Goal: Obtain resource: Obtain resource

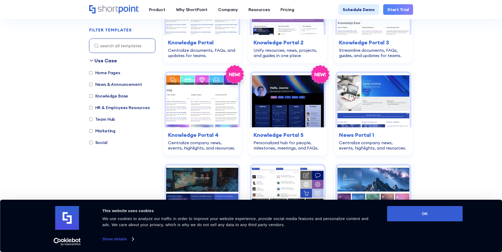
scroll to position [555, 0]
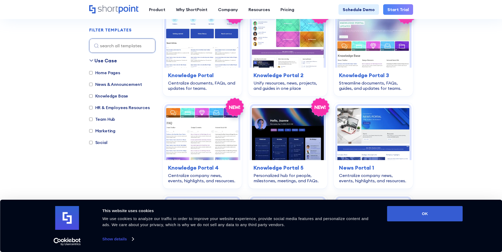
click at [91, 132] on input "Marketing" at bounding box center [90, 130] width 3 height 3
checkbox input "true"
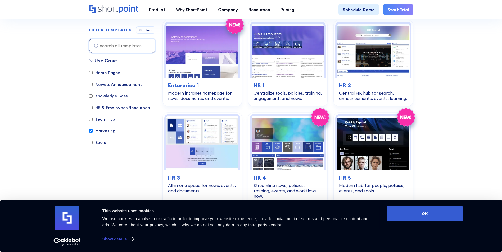
scroll to position [237, 0]
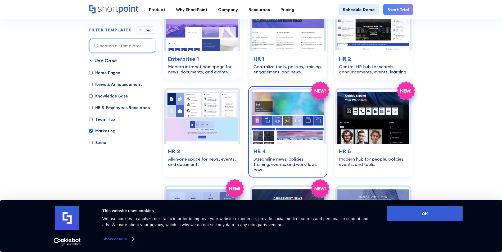
click at [285, 118] on img at bounding box center [287, 117] width 72 height 54
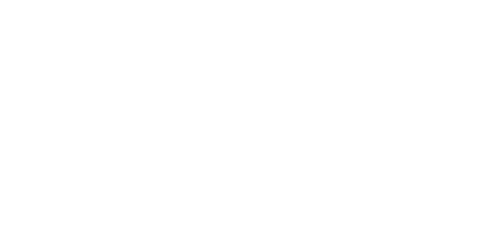
scroll to position [237, 0]
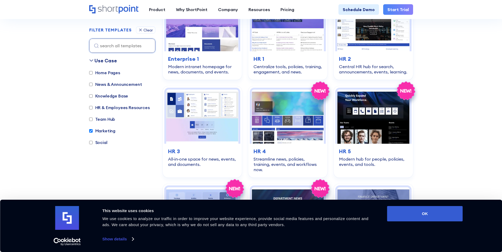
click at [93, 133] on label "Marketing" at bounding box center [102, 131] width 26 height 6
click at [93, 133] on input "Marketing" at bounding box center [90, 130] width 3 height 3
checkbox input "false"
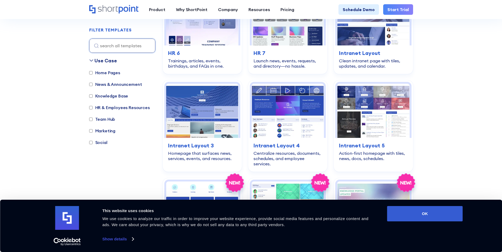
scroll to position [422, 0]
